Goal: Transaction & Acquisition: Subscribe to service/newsletter

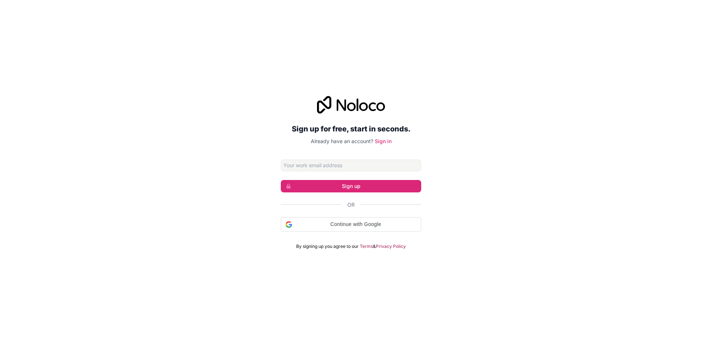
click at [308, 167] on input "Email address" at bounding box center [351, 166] width 140 height 12
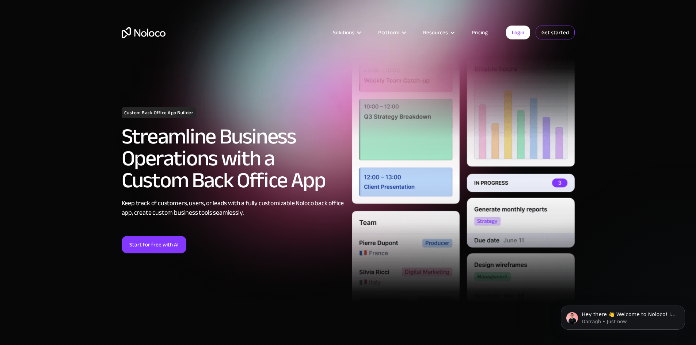
click at [553, 30] on link "Get started" at bounding box center [555, 33] width 39 height 14
